Goal: Task Accomplishment & Management: Use online tool/utility

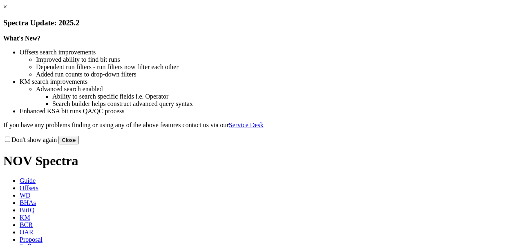
click at [79, 144] on button "Close" at bounding box center [68, 140] width 20 height 9
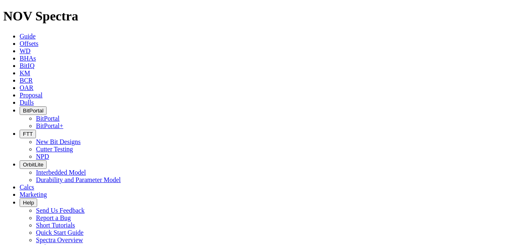
click at [38, 40] on span "Offsets" at bounding box center [29, 43] width 19 height 7
type input "HBN-9b"
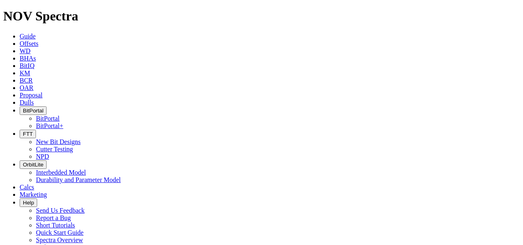
radio input "true"
radio input "false"
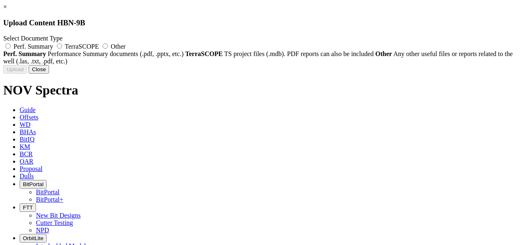
click at [100, 46] on label "TerraSCOPE" at bounding box center [78, 46] width 46 height 7
click at [62, 46] on input "TerraSCOPE" at bounding box center [59, 45] width 5 height 5
radio input "true"
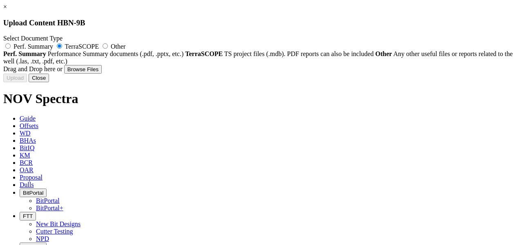
type input "HBN-9b 1600in.mdb"
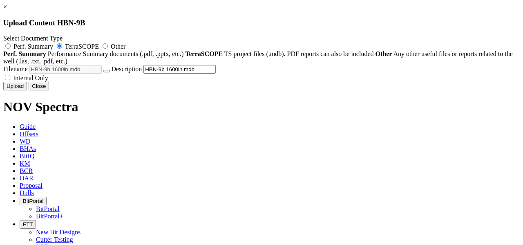
click at [27, 90] on button "Upload" at bounding box center [15, 86] width 24 height 9
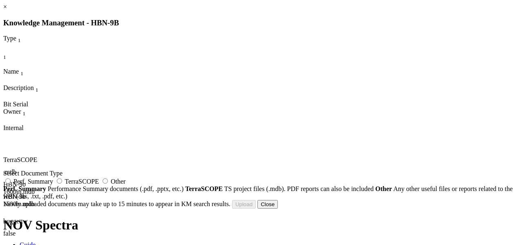
click at [100, 185] on label "TerraSCOPE" at bounding box center [78, 181] width 46 height 7
click at [62, 183] on input "TerraSCOPE" at bounding box center [59, 180] width 5 height 5
radio input "true"
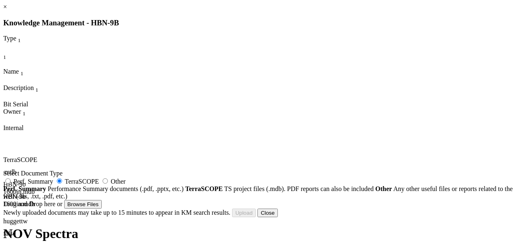
scroll to position [123, 0]
type input "HBN-9b 1225in.mdb"
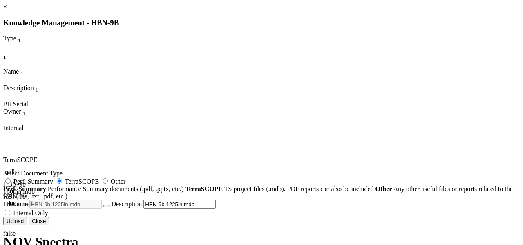
click at [216, 200] on input "HBN-9b 1225in.mdb" at bounding box center [179, 204] width 72 height 9
type input "TS - HBN-9b 1225in.mdb"
click at [27, 220] on button "Upload" at bounding box center [15, 220] width 24 height 9
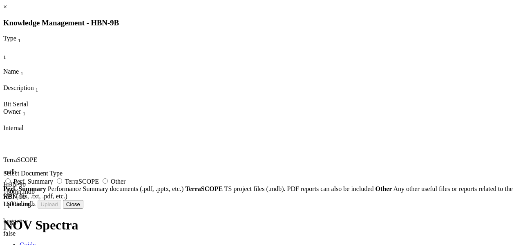
scroll to position [38, 0]
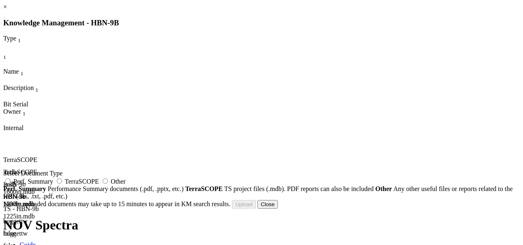
click at [10, 244] on button "button" at bounding box center [6, 247] width 7 height 2
click at [100, 178] on label "TerraSCOPE" at bounding box center [78, 181] width 46 height 7
click at [62, 178] on input "TerraSCOPE" at bounding box center [59, 180] width 5 height 5
radio input "true"
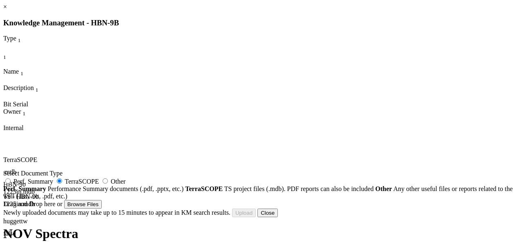
type input "HBN-9b 1600in.mdb"
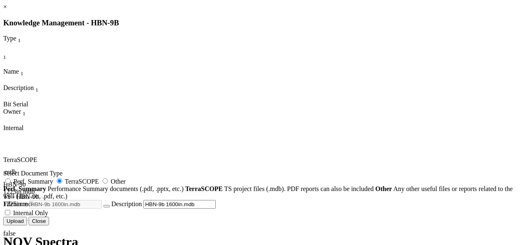
scroll to position [120, 0]
click at [216, 200] on input "HBN-9b 1600in.mdb" at bounding box center [179, 204] width 72 height 9
type input "TS - HBN-9b 1600in.mdb"
click at [27, 222] on button "Upload" at bounding box center [15, 220] width 24 height 9
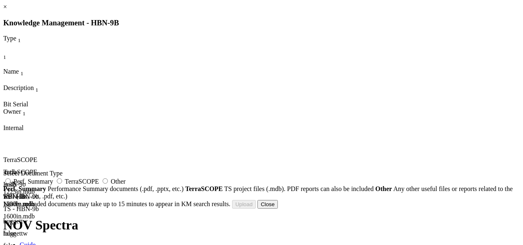
scroll to position [38, 0]
click at [100, 178] on label "TerraSCOPE" at bounding box center [78, 181] width 46 height 7
click at [62, 178] on input "TerraSCOPE" at bounding box center [59, 180] width 5 height 5
radio input "true"
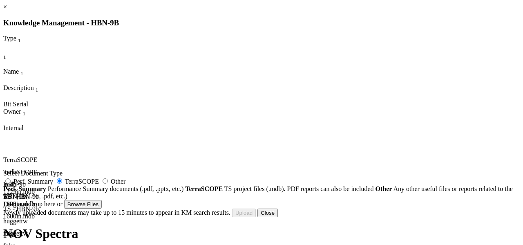
type input "HBN-9b 8500in.mdb"
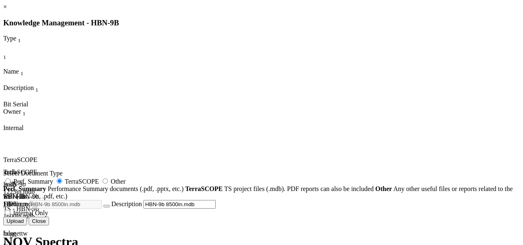
scroll to position [79, 0]
click at [216, 206] on input "HBN-9b 8500in.mdb" at bounding box center [179, 204] width 72 height 9
type input "TS - HBN-9b 8500in.mdb"
click at [27, 218] on button "Upload" at bounding box center [15, 220] width 24 height 9
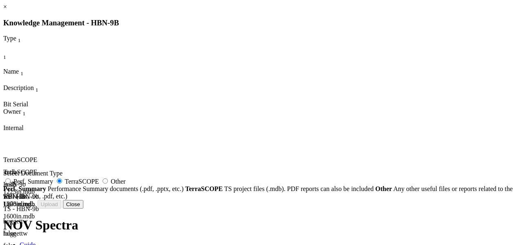
radio input "false"
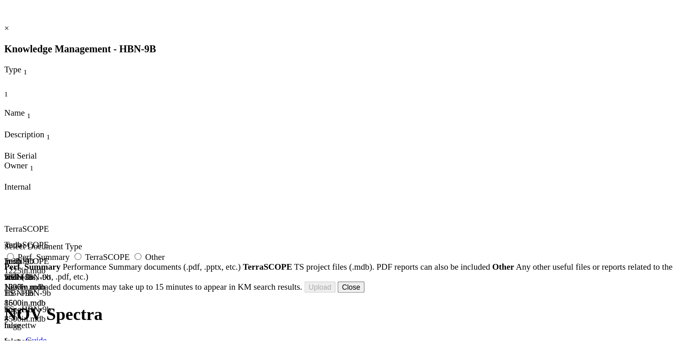
scroll to position [0, 0]
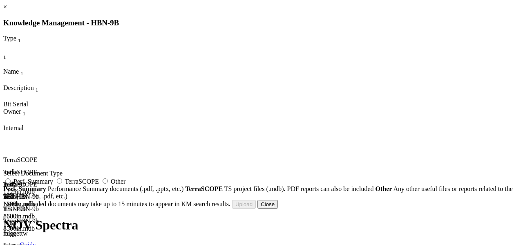
click at [7, 10] on link "×" at bounding box center [5, 6] width 4 height 7
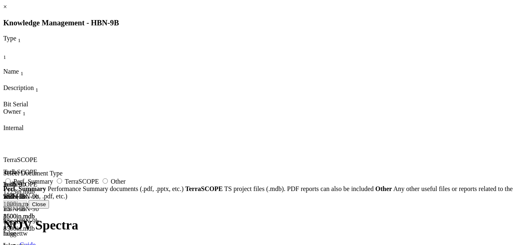
click at [3, 156] on link at bounding box center [3, 156] width 0 height 0
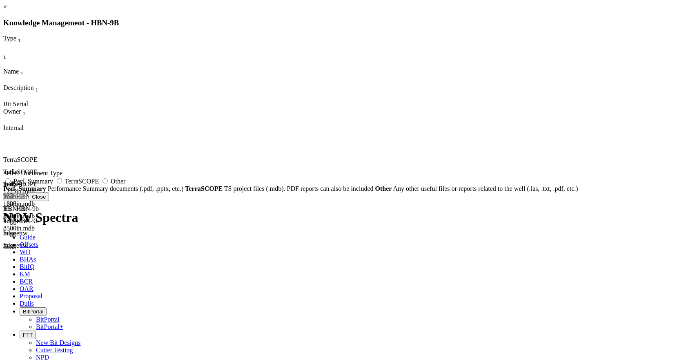
scroll to position [123, 0]
radio input "false"
radio input "true"
click at [7, 10] on link "×" at bounding box center [5, 6] width 4 height 7
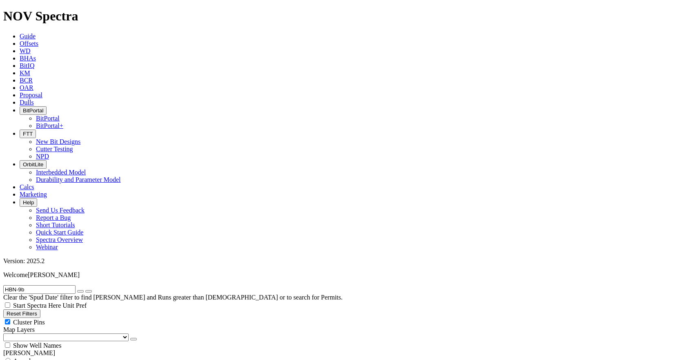
drag, startPoint x: 54, startPoint y: 34, endPoint x: 31, endPoint y: 34, distance: 23.7
click at [48, 244] on input "HBN-9b" at bounding box center [39, 289] width 72 height 9
drag, startPoint x: 31, startPoint y: 34, endPoint x: 1, endPoint y: 35, distance: 29.8
click at [3, 244] on form "HBN-9b" at bounding box center [343, 289] width 680 height 9
type input "EMK"
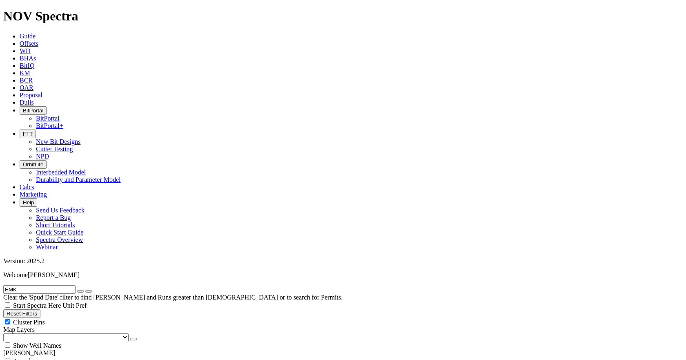
click at [18, 244] on div "Anywhere" at bounding box center [343, 361] width 680 height 8
radio input "true"
radio input "false"
click at [29, 244] on input "EMK" at bounding box center [39, 289] width 72 height 9
type input "EMK-44"
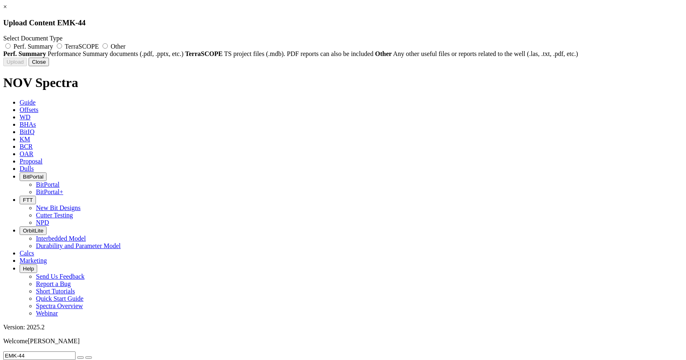
click at [100, 45] on label "TerraSCOPE" at bounding box center [78, 46] width 46 height 7
click at [62, 45] on input "TerraSCOPE" at bounding box center [59, 45] width 5 height 5
radio input "true"
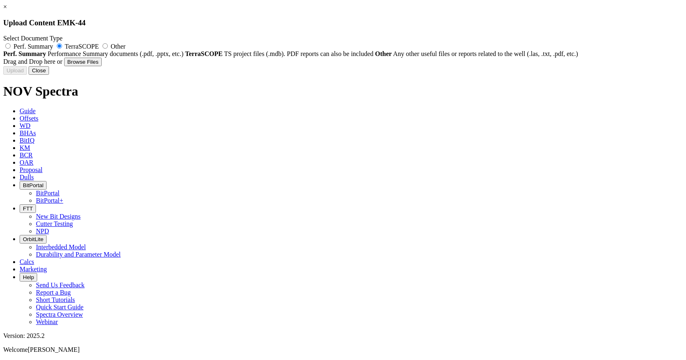
type input "EMK-44 1225in.mdb"
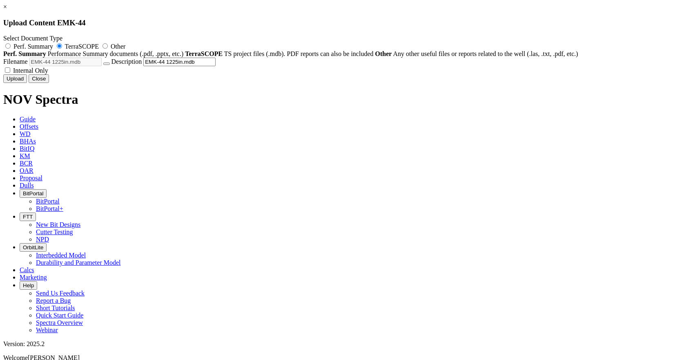
click at [216, 66] on input "EMK-44 1225in.mdb" at bounding box center [179, 62] width 72 height 9
type input "TS - EMK-44 1225in.mdb"
click at [27, 83] on button "Upload" at bounding box center [15, 78] width 24 height 9
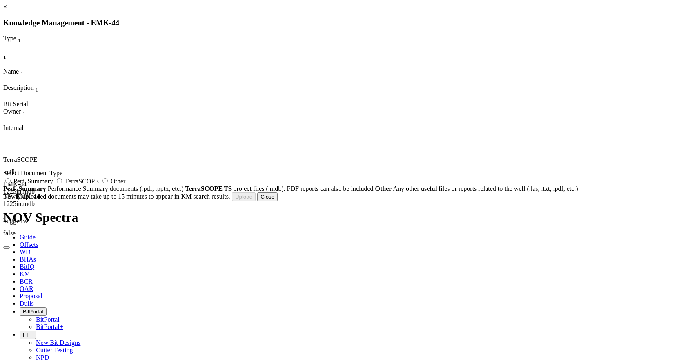
click at [100, 184] on label "TerraSCOPE" at bounding box center [78, 181] width 46 height 7
click at [62, 183] on input "TerraSCOPE" at bounding box center [59, 180] width 5 height 5
radio input "true"
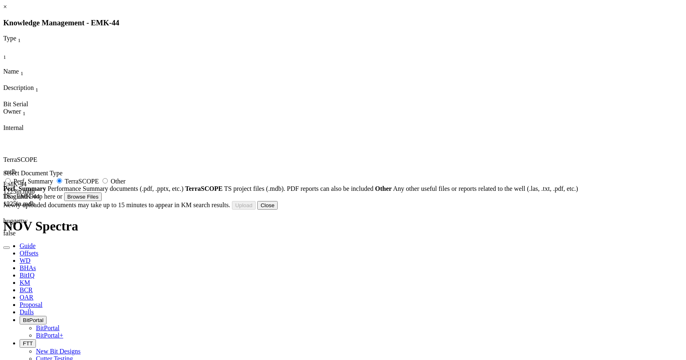
type input "EMK-44 8500in.mdb"
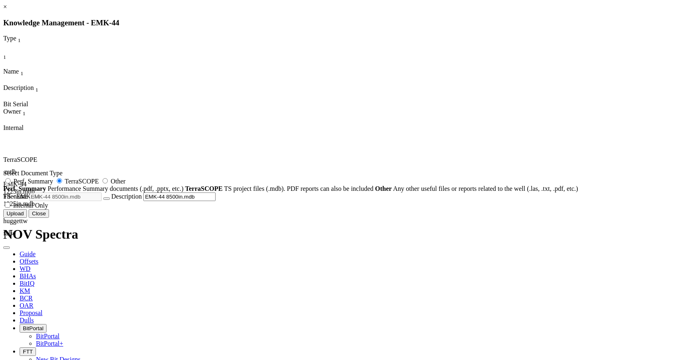
click at [216, 201] on input "EMK-44 8500in.mdb" at bounding box center [179, 196] width 72 height 9
type input "TS - EMK-44 8500in.mdb"
click at [27, 218] on button "Upload" at bounding box center [15, 213] width 24 height 9
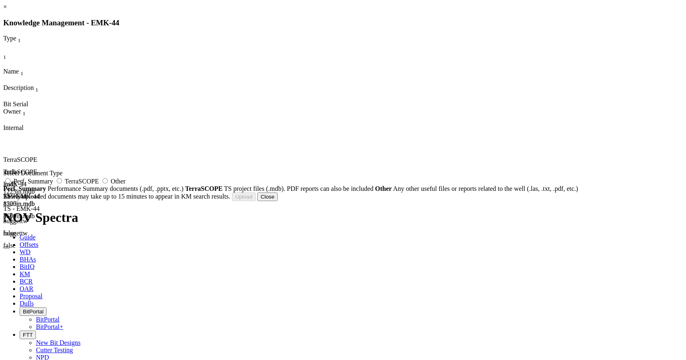
click at [100, 185] on label "TerraSCOPE" at bounding box center [78, 181] width 46 height 7
click at [62, 183] on input "TerraSCOPE" at bounding box center [59, 180] width 5 height 5
radio input "true"
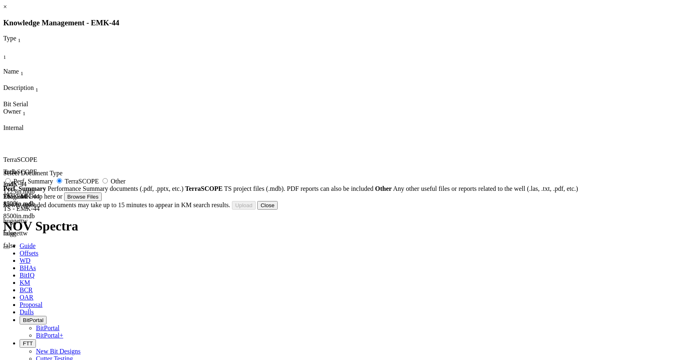
type input "EMK-44 6000in.mdb"
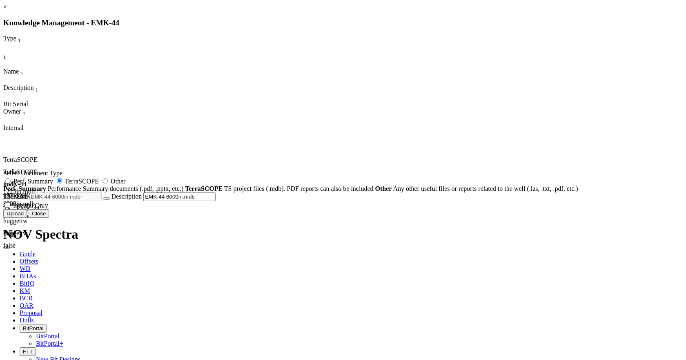
click at [216, 201] on input "EMK-44 6000in.mdb" at bounding box center [179, 196] width 72 height 9
type input "TS - EMK-44 6000in.mdb"
click at [27, 218] on button "Upload" at bounding box center [15, 213] width 24 height 9
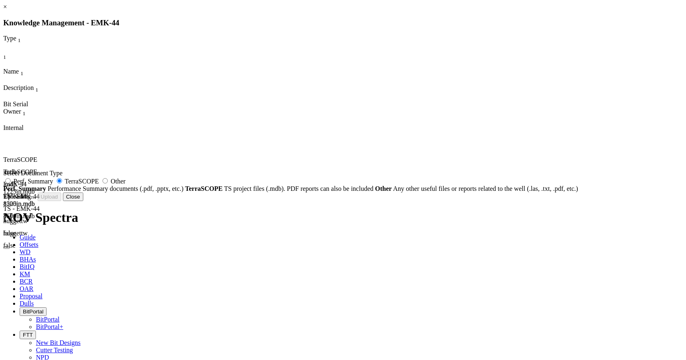
radio input "false"
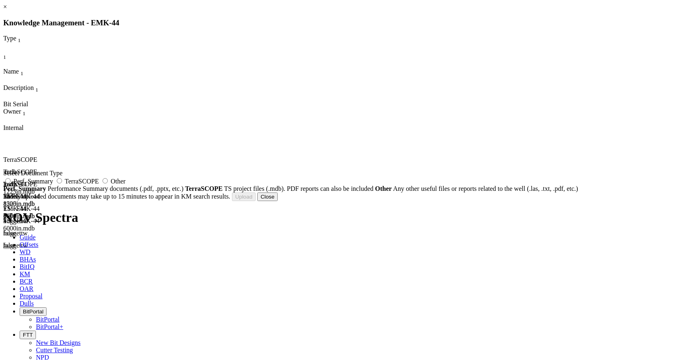
click at [7, 10] on link "×" at bounding box center [5, 6] width 4 height 7
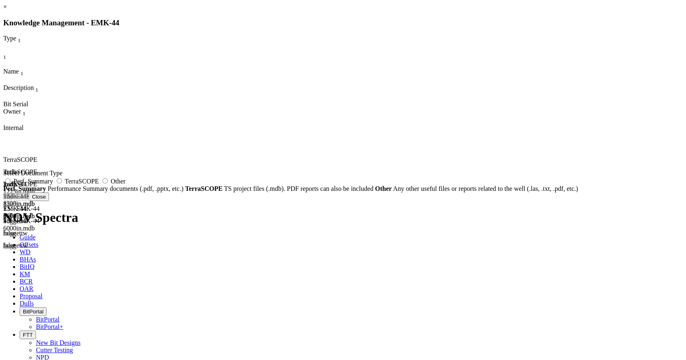
click at [3, 144] on icon at bounding box center [3, 144] width 0 height 0
click at [7, 10] on link "×" at bounding box center [5, 6] width 4 height 7
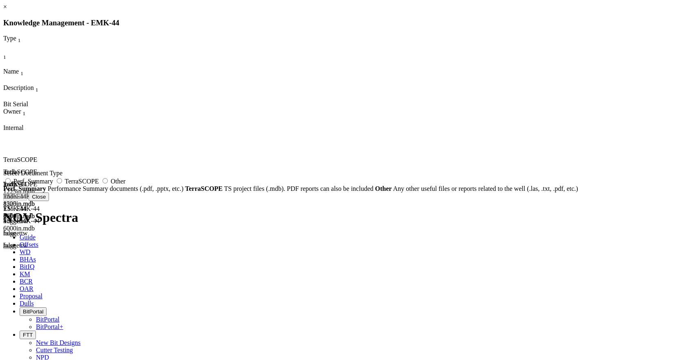
click at [3, 144] on icon at bounding box center [3, 144] width 0 height 0
click at [3, 156] on icon at bounding box center [3, 156] width 0 height 0
click at [7, 10] on link "×" at bounding box center [5, 6] width 4 height 7
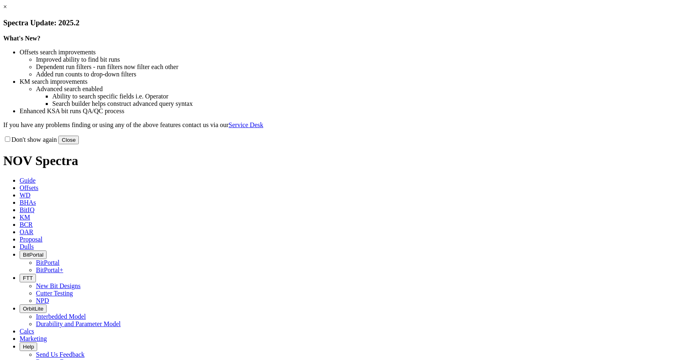
click at [79, 144] on button "Close" at bounding box center [68, 140] width 20 height 9
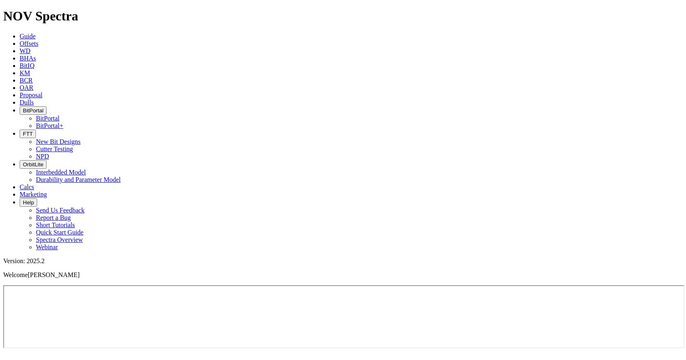
click at [36, 33] on link "Guide" at bounding box center [28, 36] width 16 height 7
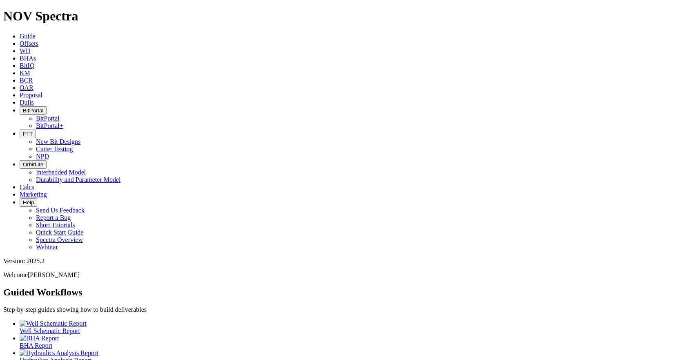
click at [38, 40] on link "Offsets" at bounding box center [29, 43] width 19 height 7
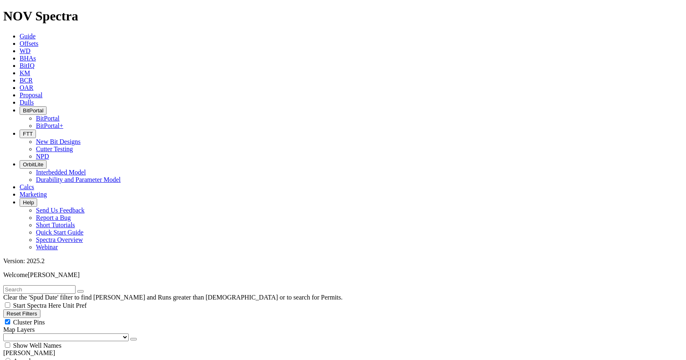
click at [87, 224] on span "Unit Pref" at bounding box center [74, 305] width 24 height 7
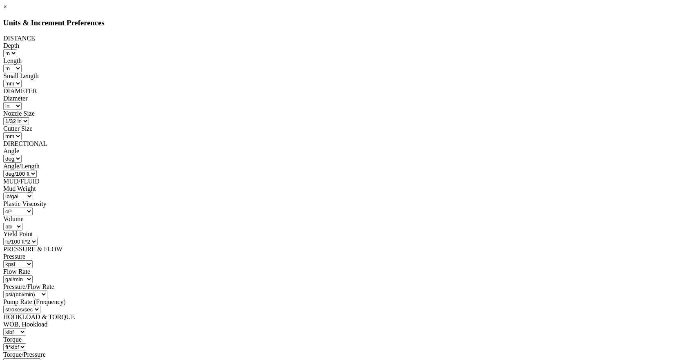
click at [7, 10] on link "×" at bounding box center [5, 6] width 4 height 7
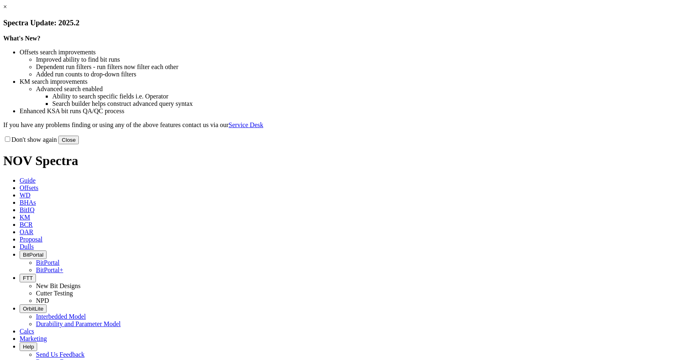
click at [79, 144] on button "Close" at bounding box center [68, 140] width 20 height 9
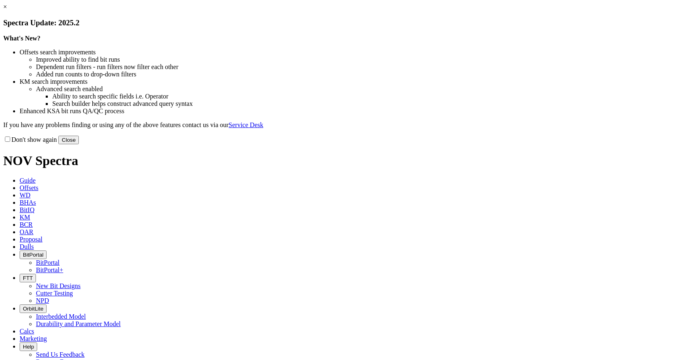
click at [79, 144] on button "Close" at bounding box center [68, 140] width 20 height 9
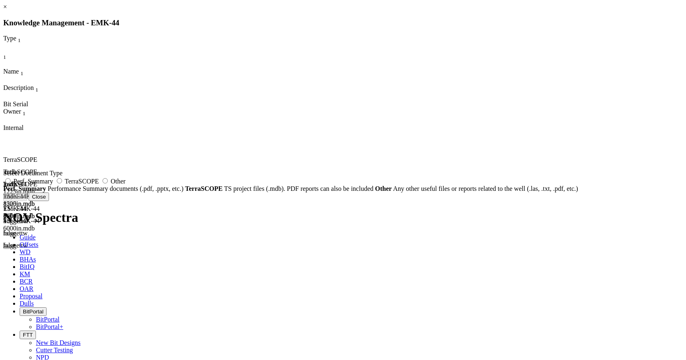
click at [3, 144] on icon at bounding box center [3, 144] width 0 height 0
click at [7, 10] on link "×" at bounding box center [5, 6] width 4 height 7
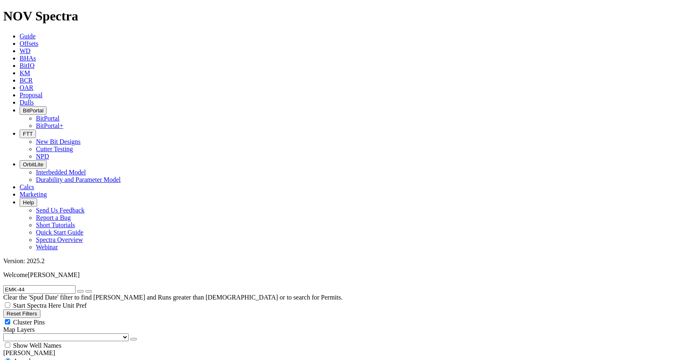
drag, startPoint x: 42, startPoint y: 36, endPoint x: 0, endPoint y: 34, distance: 42.5
click at [3, 285] on form "EMK-44" at bounding box center [343, 289] width 680 height 9
type input "HBN-9B"
click at [85, 290] on button "submit" at bounding box center [88, 291] width 7 height 2
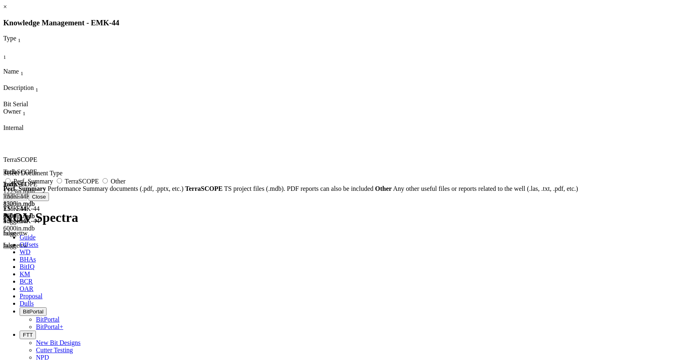
click at [49, 201] on button "Close" at bounding box center [39, 196] width 20 height 9
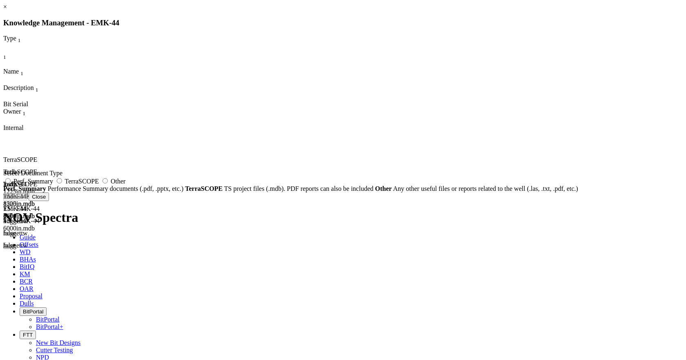
click at [49, 201] on button "Close" at bounding box center [39, 196] width 20 height 9
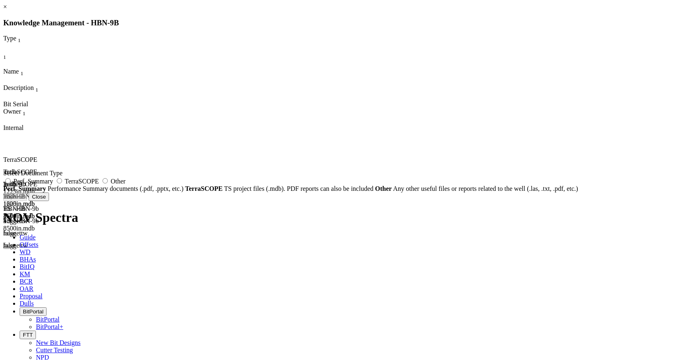
click at [3, 156] on icon at bounding box center [3, 156] width 0 height 0
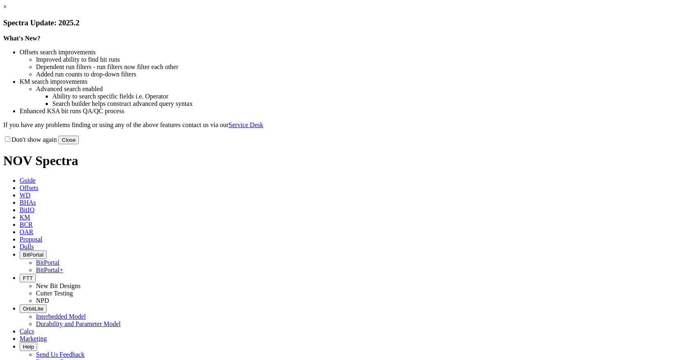
click at [79, 144] on button "Close" at bounding box center [68, 140] width 20 height 9
